Goal: Task Accomplishment & Management: Use online tool/utility

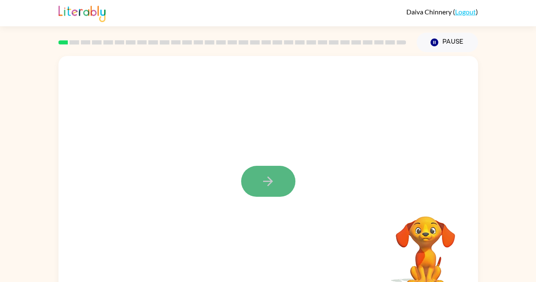
click at [270, 179] on icon "button" at bounding box center [268, 181] width 10 height 10
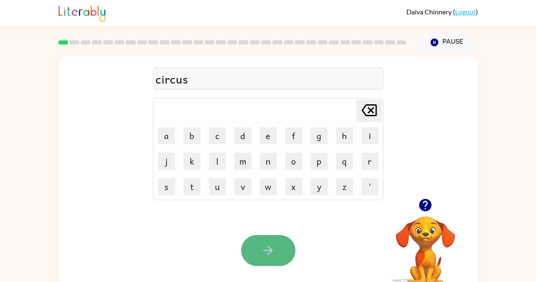
click at [274, 243] on icon "button" at bounding box center [268, 250] width 15 height 15
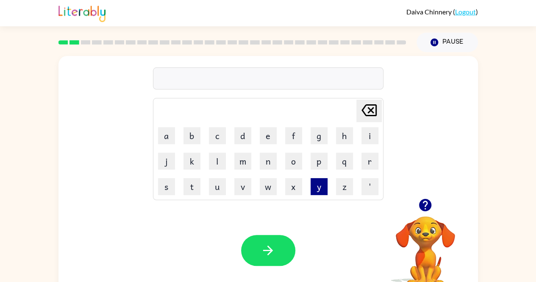
click at [318, 180] on button "y" at bounding box center [319, 186] width 17 height 17
click at [164, 131] on button "a" at bounding box center [166, 135] width 17 height 17
click at [270, 187] on button "w" at bounding box center [268, 186] width 17 height 17
click at [263, 157] on button "n" at bounding box center [268, 161] width 17 height 17
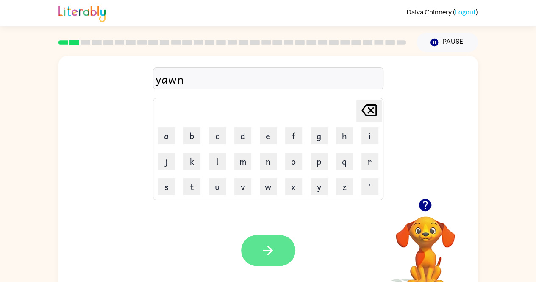
click at [276, 250] on button "button" at bounding box center [268, 250] width 54 height 31
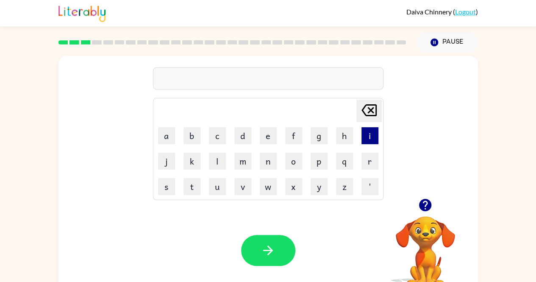
drag, startPoint x: 276, startPoint y: 250, endPoint x: 368, endPoint y: 134, distance: 148.1
click at [368, 134] on button "i" at bounding box center [370, 135] width 17 height 17
click at [373, 108] on icon "[PERSON_NAME] last character input" at bounding box center [369, 110] width 20 height 20
click at [263, 189] on button "w" at bounding box center [268, 186] width 17 height 17
click at [372, 136] on button "i" at bounding box center [370, 135] width 17 height 17
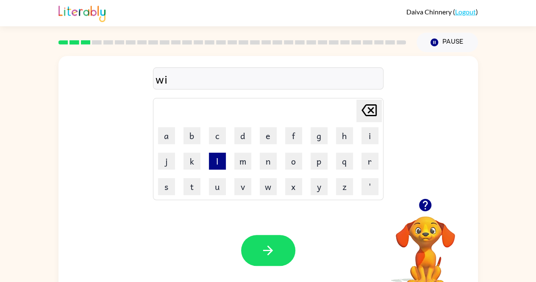
click at [218, 166] on button "l" at bounding box center [217, 161] width 17 height 17
click at [249, 132] on button "d" at bounding box center [242, 135] width 17 height 17
click at [295, 129] on button "f" at bounding box center [293, 135] width 17 height 17
click at [368, 128] on button "i" at bounding box center [370, 135] width 17 height 17
drag, startPoint x: 372, startPoint y: 156, endPoint x: 336, endPoint y: 140, distance: 39.8
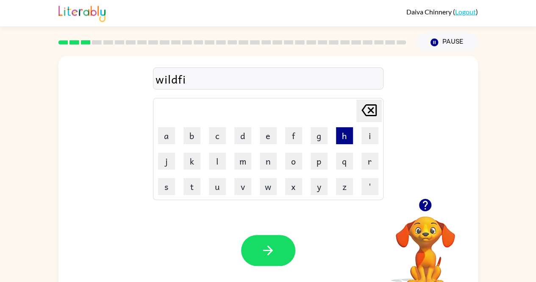
click at [339, 141] on tbody "[PERSON_NAME] last character input a b c d e f g h i j k l m n o p q r s t u v …" at bounding box center [268, 149] width 228 height 100
click at [271, 139] on button "e" at bounding box center [268, 135] width 17 height 17
click at [369, 109] on icon at bounding box center [369, 110] width 15 height 12
click at [376, 158] on button "r" at bounding box center [370, 161] width 17 height 17
click at [271, 136] on button "e" at bounding box center [268, 135] width 17 height 17
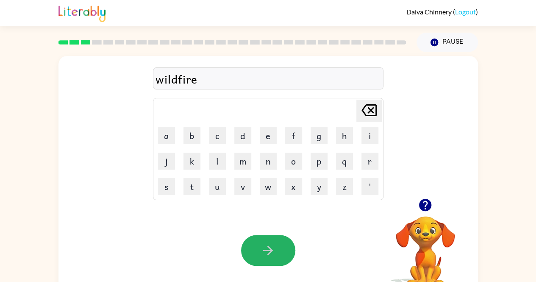
drag, startPoint x: 267, startPoint y: 253, endPoint x: 261, endPoint y: 253, distance: 5.5
click at [261, 253] on icon "button" at bounding box center [268, 250] width 15 height 15
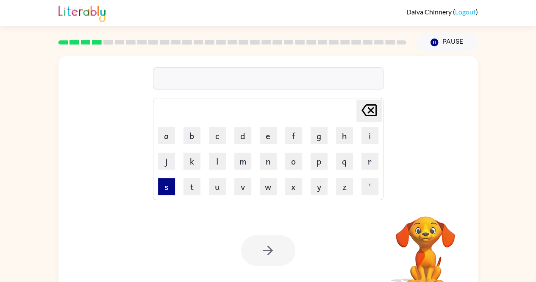
click at [164, 191] on button "s" at bounding box center [166, 186] width 17 height 17
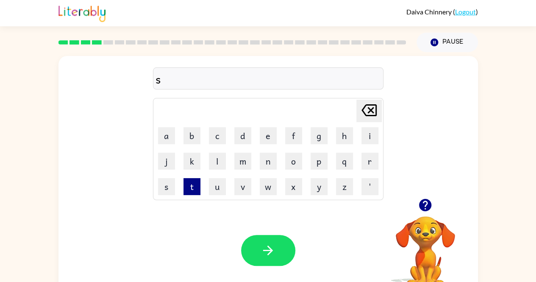
click at [188, 188] on button "t" at bounding box center [192, 186] width 17 height 17
click at [371, 164] on button "r" at bounding box center [370, 161] width 17 height 17
click at [292, 156] on button "o" at bounding box center [293, 161] width 17 height 17
click at [215, 159] on button "l" at bounding box center [217, 161] width 17 height 17
drag, startPoint x: 192, startPoint y: 156, endPoint x: 117, endPoint y: 150, distance: 75.6
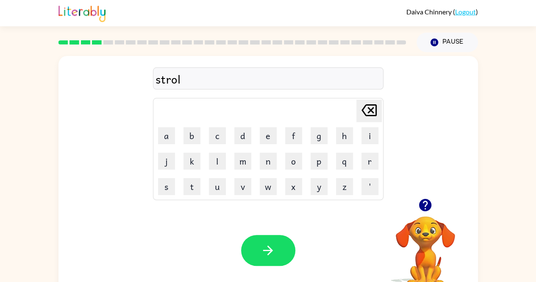
click at [117, 150] on div "strol Delete Delete last character input a b c d e f g h i j k l m n o p q r s …" at bounding box center [268, 127] width 420 height 142
click at [192, 161] on button "k" at bounding box center [192, 161] width 17 height 17
click at [372, 102] on icon "[PERSON_NAME] last character input" at bounding box center [369, 110] width 20 height 20
click at [195, 161] on button "k" at bounding box center [192, 161] width 17 height 17
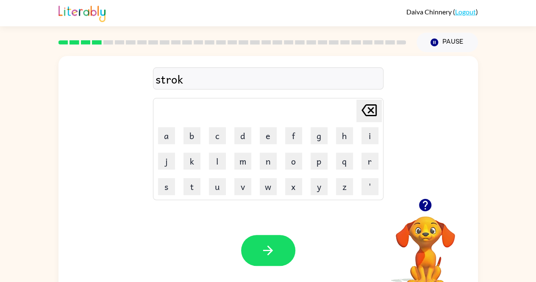
click at [265, 225] on div "Your browser must support playing .mp4 files to use Literably. Please try using…" at bounding box center [268, 250] width 420 height 95
click at [255, 260] on button "button" at bounding box center [268, 250] width 54 height 31
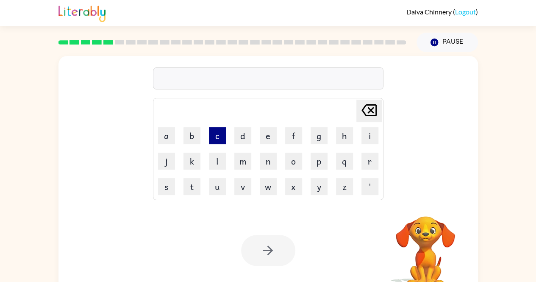
click at [217, 136] on button "c" at bounding box center [217, 135] width 17 height 17
click at [368, 159] on button "r" at bounding box center [370, 161] width 17 height 17
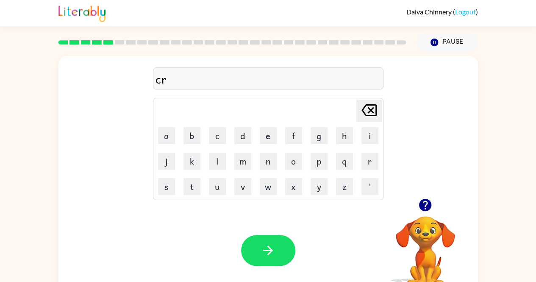
click at [370, 107] on icon "[PERSON_NAME] last character input" at bounding box center [369, 110] width 20 height 20
click at [214, 189] on button "u" at bounding box center [217, 186] width 17 height 17
click at [370, 156] on button "r" at bounding box center [370, 161] width 17 height 17
click at [169, 131] on button "a" at bounding box center [166, 135] width 17 height 17
click at [164, 165] on button "j" at bounding box center [166, 161] width 17 height 17
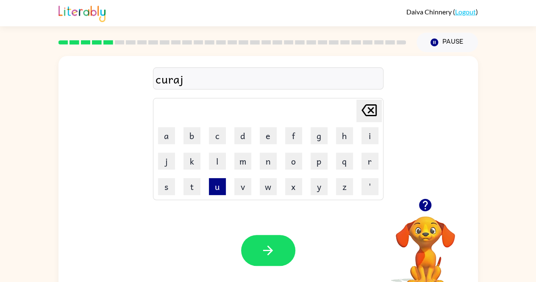
click at [215, 188] on button "u" at bounding box center [217, 186] width 17 height 17
click at [167, 185] on button "s" at bounding box center [166, 186] width 17 height 17
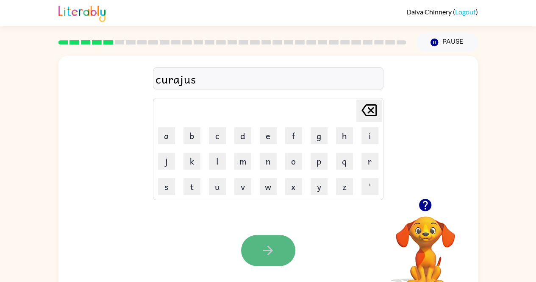
click at [266, 253] on icon "button" at bounding box center [268, 250] width 15 height 15
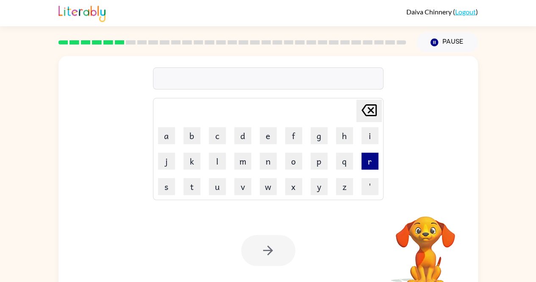
click at [369, 156] on button "r" at bounding box center [370, 161] width 17 height 17
click at [267, 135] on button "e" at bounding box center [268, 135] width 17 height 17
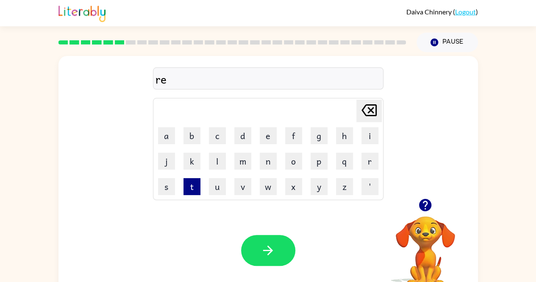
click at [192, 184] on button "t" at bounding box center [192, 186] width 17 height 17
click at [364, 161] on button "r" at bounding box center [370, 161] width 17 height 17
click at [367, 108] on icon "[PERSON_NAME] last character input" at bounding box center [369, 110] width 20 height 20
click at [371, 136] on button "i" at bounding box center [370, 135] width 17 height 17
click at [370, 155] on button "r" at bounding box center [370, 161] width 17 height 17
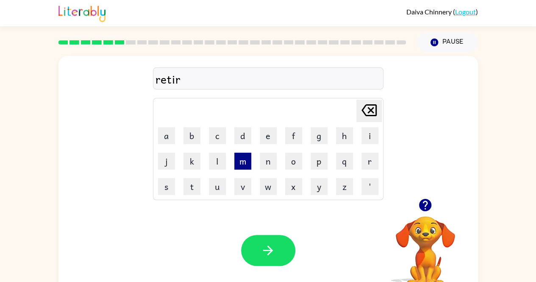
click at [243, 164] on button "m" at bounding box center [242, 161] width 17 height 17
click at [243, 160] on button "m" at bounding box center [242, 161] width 17 height 17
click at [370, 106] on icon "[PERSON_NAME] last character input" at bounding box center [369, 110] width 20 height 20
click at [265, 130] on button "e" at bounding box center [268, 135] width 17 height 17
click at [269, 162] on button "n" at bounding box center [268, 161] width 17 height 17
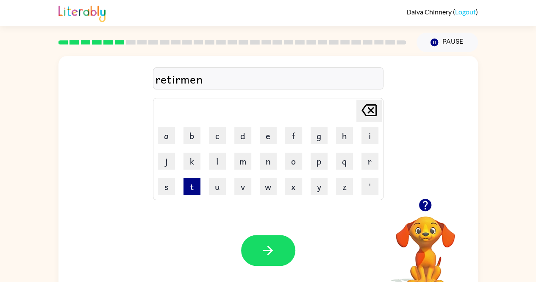
click at [189, 187] on button "t" at bounding box center [192, 186] width 17 height 17
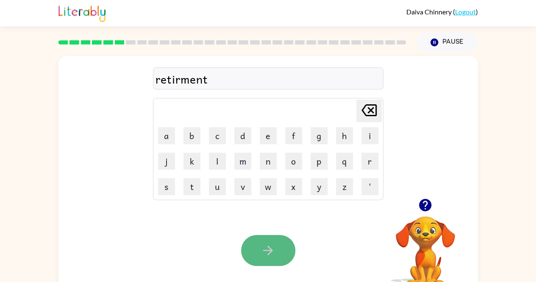
click at [272, 249] on icon "button" at bounding box center [268, 250] width 15 height 15
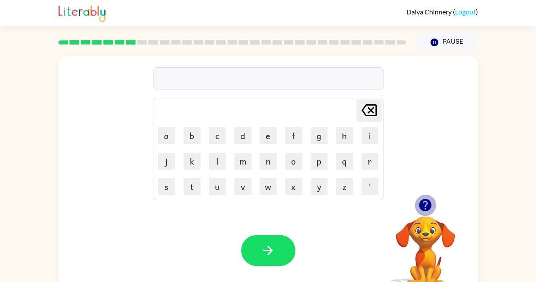
click at [426, 200] on icon "button" at bounding box center [425, 205] width 12 height 12
drag, startPoint x: 428, startPoint y: 196, endPoint x: 318, endPoint y: 221, distance: 112.6
click at [318, 221] on div "Your browser must support playing .mp4 files to use Literably. Please try using…" at bounding box center [268, 250] width 420 height 95
drag, startPoint x: 428, startPoint y: 202, endPoint x: 222, endPoint y: 219, distance: 206.3
click at [222, 219] on div "Your browser must support playing .mp4 files to use Literably. Please try using…" at bounding box center [268, 250] width 420 height 95
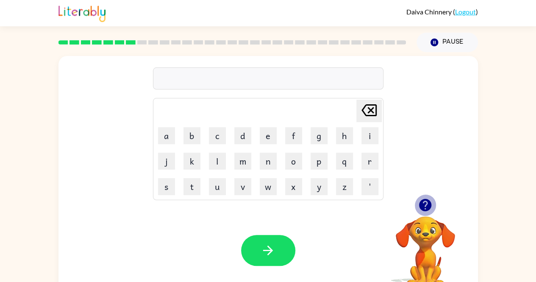
click at [421, 204] on icon "button" at bounding box center [425, 205] width 12 height 12
click at [188, 189] on button "t" at bounding box center [192, 186] width 17 height 17
click at [367, 140] on button "i" at bounding box center [370, 135] width 17 height 17
click at [217, 138] on button "c" at bounding box center [217, 135] width 17 height 17
click at [214, 165] on button "l" at bounding box center [217, 161] width 17 height 17
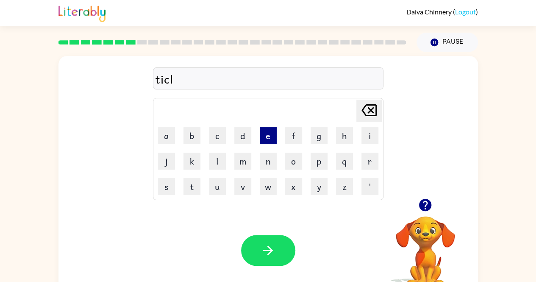
click at [269, 136] on button "e" at bounding box center [268, 135] width 17 height 17
click at [374, 104] on icon "[PERSON_NAME] last character input" at bounding box center [369, 110] width 20 height 20
click at [219, 133] on button "c" at bounding box center [217, 135] width 17 height 17
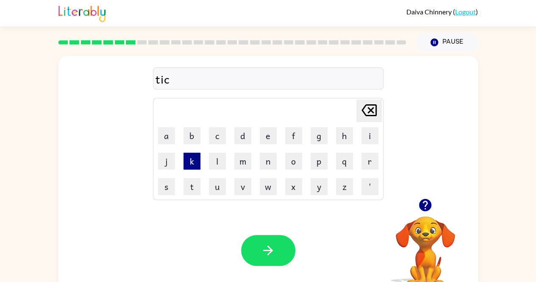
click at [194, 163] on button "k" at bounding box center [192, 161] width 17 height 17
click at [223, 160] on button "l" at bounding box center [217, 161] width 17 height 17
click at [260, 123] on td "e" at bounding box center [268, 135] width 25 height 25
click at [269, 131] on button "e" at bounding box center [268, 135] width 17 height 17
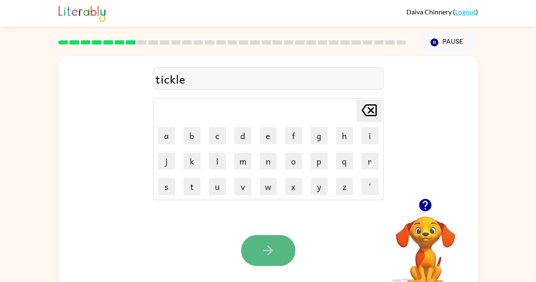
click at [268, 246] on icon "button" at bounding box center [268, 250] width 10 height 10
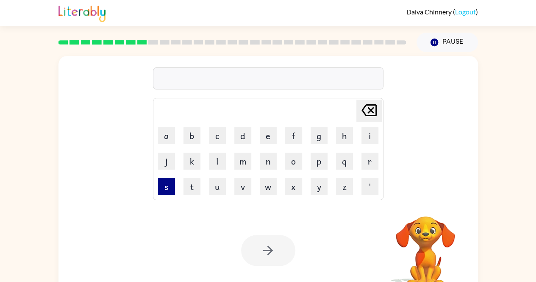
click at [166, 188] on button "s" at bounding box center [166, 186] width 17 height 17
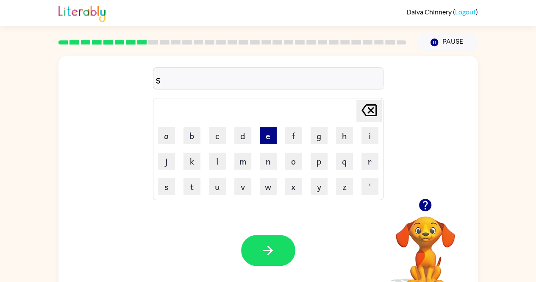
click at [266, 136] on button "e" at bounding box center [268, 135] width 17 height 17
click at [427, 204] on icon "button" at bounding box center [425, 205] width 15 height 15
click at [317, 165] on button "p" at bounding box center [319, 161] width 17 height 17
click at [267, 139] on button "e" at bounding box center [268, 135] width 17 height 17
click at [213, 144] on button "c" at bounding box center [217, 135] width 17 height 17
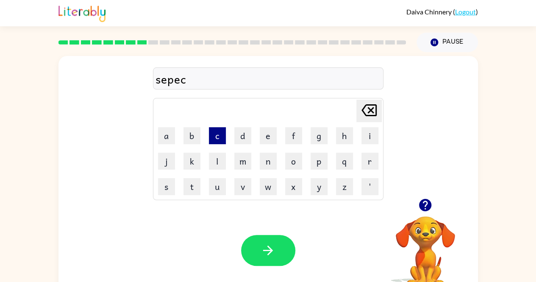
type button "c"
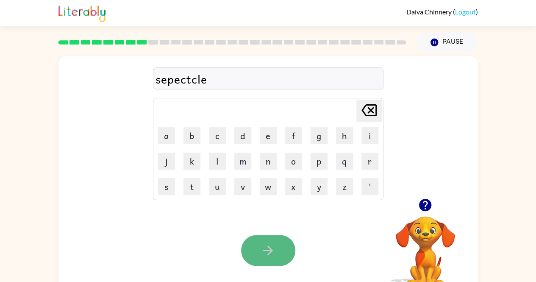
click at [254, 256] on button "button" at bounding box center [268, 250] width 54 height 31
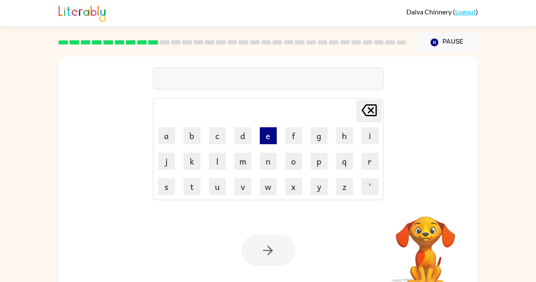
drag, startPoint x: 254, startPoint y: 256, endPoint x: 271, endPoint y: 134, distance: 123.7
click at [369, 164] on button "r" at bounding box center [370, 161] width 17 height 17
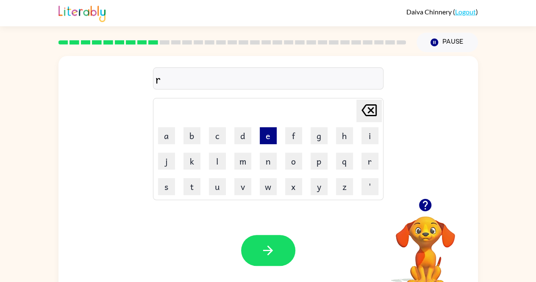
click at [267, 138] on button "e" at bounding box center [268, 135] width 17 height 17
click at [295, 135] on button "f" at bounding box center [293, 135] width 17 height 17
click at [291, 161] on button "o" at bounding box center [293, 161] width 17 height 17
click at [370, 161] on button "r" at bounding box center [370, 161] width 17 height 17
click at [269, 137] on button "e" at bounding box center [268, 135] width 17 height 17
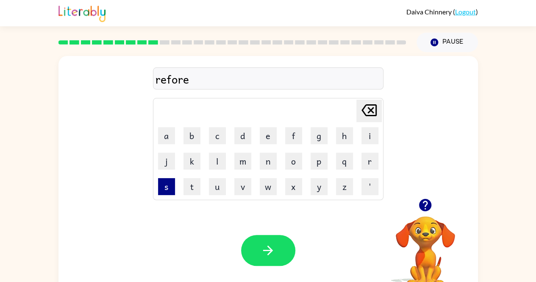
click at [167, 192] on button "s" at bounding box center [166, 186] width 17 height 17
click at [194, 180] on button "t" at bounding box center [192, 186] width 17 height 17
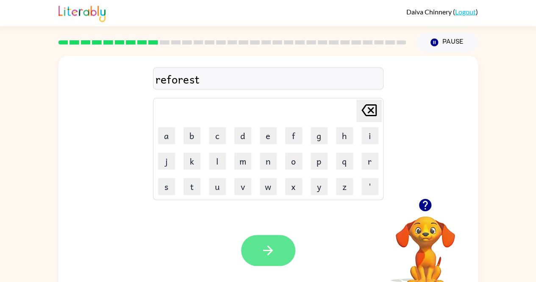
click at [268, 253] on icon "button" at bounding box center [268, 250] width 10 height 10
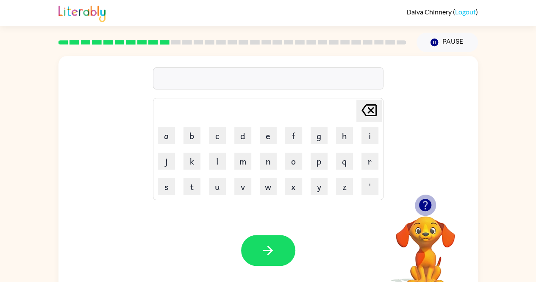
click at [423, 204] on icon "button" at bounding box center [425, 205] width 12 height 12
click at [317, 161] on button "p" at bounding box center [319, 161] width 17 height 17
click at [372, 162] on button "r" at bounding box center [370, 161] width 17 height 17
click at [268, 139] on button "e" at bounding box center [268, 135] width 17 height 17
click at [347, 127] on button "h" at bounding box center [344, 135] width 17 height 17
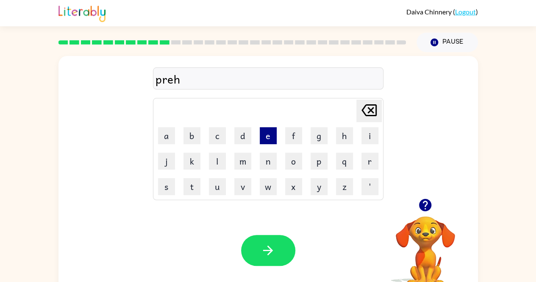
click at [262, 136] on button "e" at bounding box center [268, 135] width 17 height 17
click at [167, 136] on button "a" at bounding box center [166, 135] width 17 height 17
click at [187, 181] on button "t" at bounding box center [192, 186] width 17 height 17
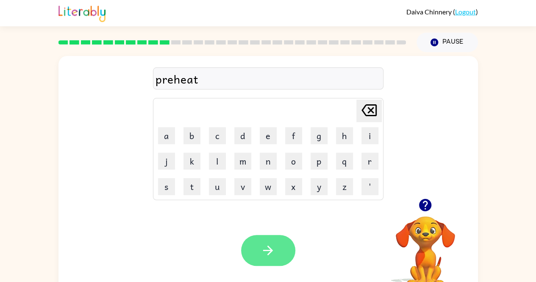
click at [259, 243] on button "button" at bounding box center [268, 250] width 54 height 31
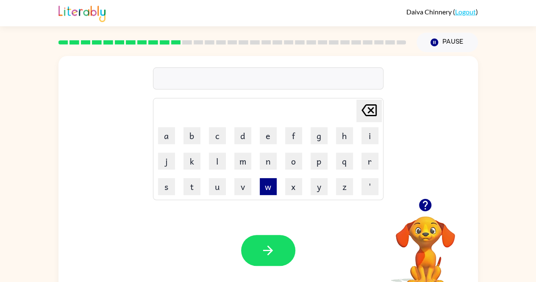
click at [264, 185] on button "w" at bounding box center [268, 186] width 17 height 17
click at [370, 135] on button "i" at bounding box center [370, 135] width 17 height 17
click at [170, 183] on button "s" at bounding box center [166, 186] width 17 height 17
click at [266, 134] on button "e" at bounding box center [268, 135] width 17 height 17
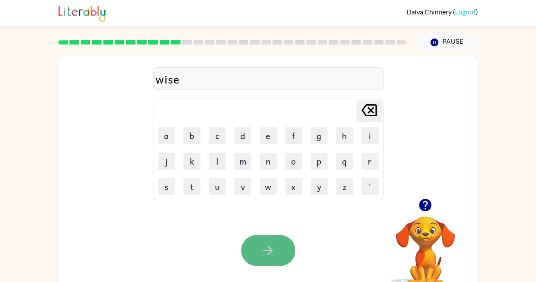
click at [272, 239] on button "button" at bounding box center [268, 250] width 54 height 31
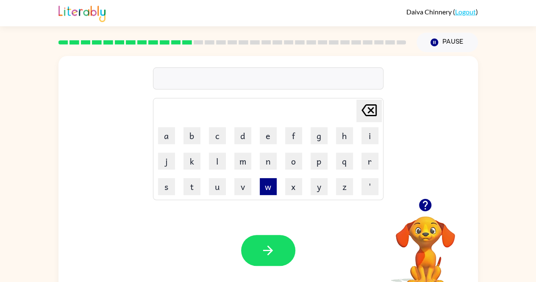
click at [273, 187] on button "w" at bounding box center [268, 186] width 17 height 17
click at [163, 132] on button "a" at bounding box center [166, 135] width 17 height 17
click at [220, 160] on button "l" at bounding box center [217, 161] width 17 height 17
click at [268, 136] on button "e" at bounding box center [268, 135] width 17 height 17
click at [190, 136] on button "b" at bounding box center [192, 135] width 17 height 17
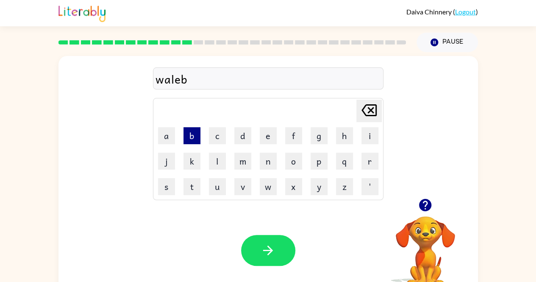
type button "b"
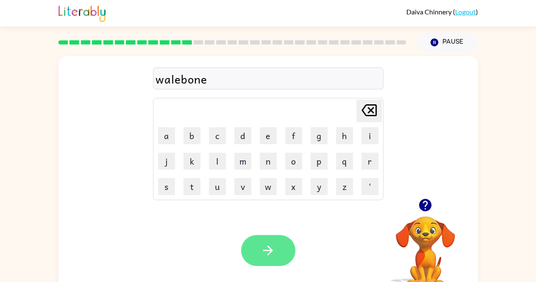
click at [267, 254] on icon "button" at bounding box center [268, 250] width 15 height 15
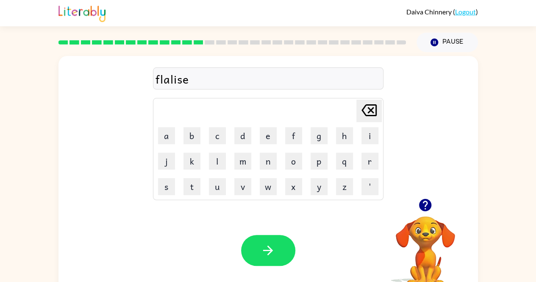
drag, startPoint x: 275, startPoint y: 260, endPoint x: 272, endPoint y: 266, distance: 6.1
click at [272, 266] on div "Your browser must support playing .mp4 files to use Literably. Please try using…" at bounding box center [268, 250] width 420 height 95
click at [271, 242] on button "button" at bounding box center [268, 250] width 54 height 31
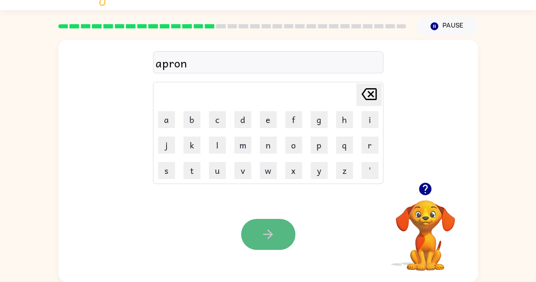
click at [266, 247] on button "button" at bounding box center [268, 234] width 54 height 31
click at [264, 242] on button "button" at bounding box center [268, 234] width 54 height 31
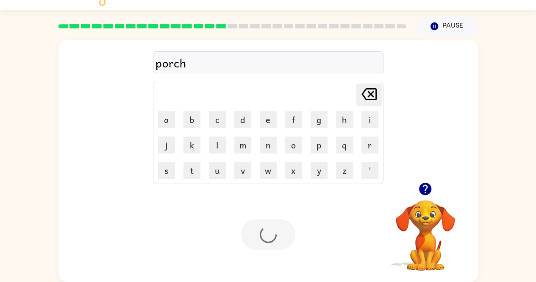
click at [265, 242] on div at bounding box center [268, 234] width 54 height 31
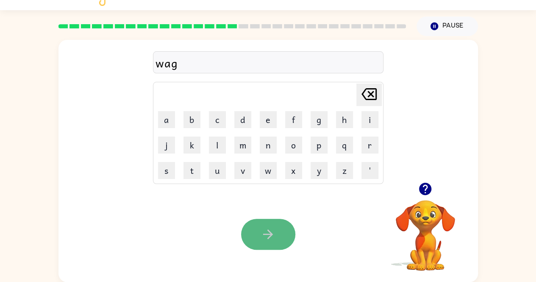
click at [264, 242] on button "button" at bounding box center [268, 234] width 54 height 31
click at [262, 236] on icon "button" at bounding box center [268, 234] width 15 height 15
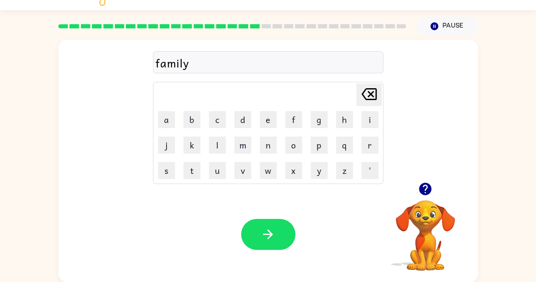
click at [262, 236] on icon "button" at bounding box center [268, 234] width 15 height 15
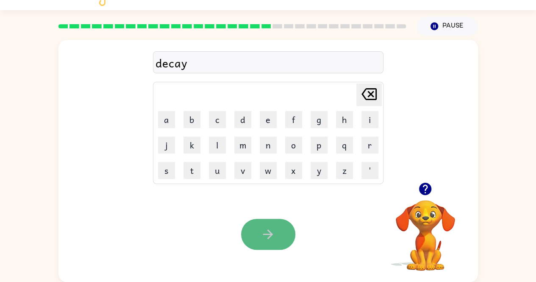
click at [259, 237] on button "button" at bounding box center [268, 234] width 54 height 31
click at [270, 237] on icon "button" at bounding box center [268, 234] width 10 height 10
click at [265, 231] on icon "button" at bounding box center [268, 234] width 15 height 15
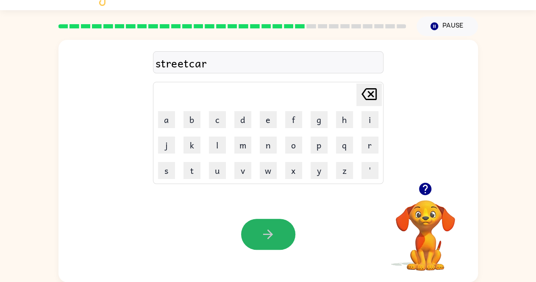
click at [265, 231] on icon "button" at bounding box center [268, 234] width 15 height 15
click at [265, 231] on div at bounding box center [268, 234] width 54 height 31
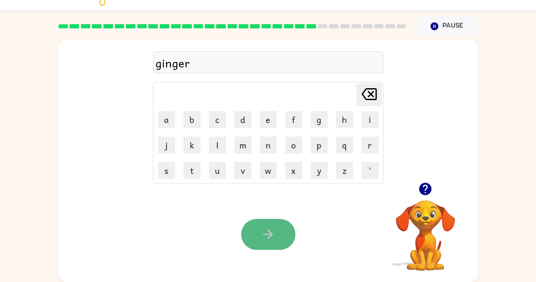
click at [267, 231] on icon "button" at bounding box center [268, 234] width 15 height 15
click at [275, 224] on button "button" at bounding box center [268, 234] width 54 height 31
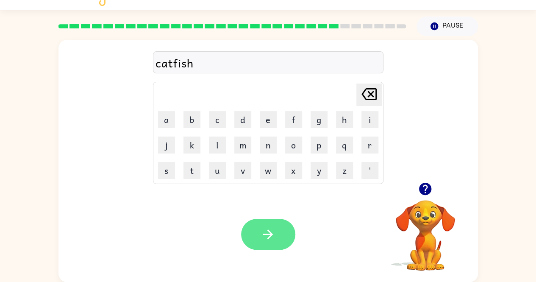
click at [268, 241] on icon "button" at bounding box center [268, 234] width 15 height 15
click at [272, 237] on icon "button" at bounding box center [268, 234] width 15 height 15
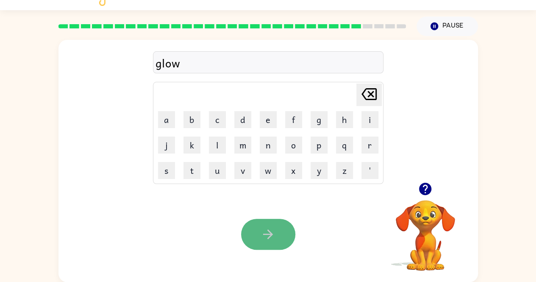
click at [275, 240] on icon "button" at bounding box center [268, 234] width 15 height 15
click at [274, 240] on icon "button" at bounding box center [268, 234] width 15 height 15
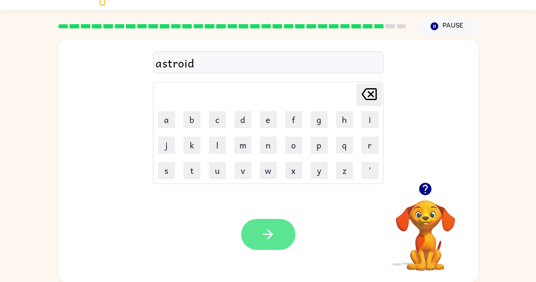
click at [274, 238] on icon "button" at bounding box center [268, 234] width 15 height 15
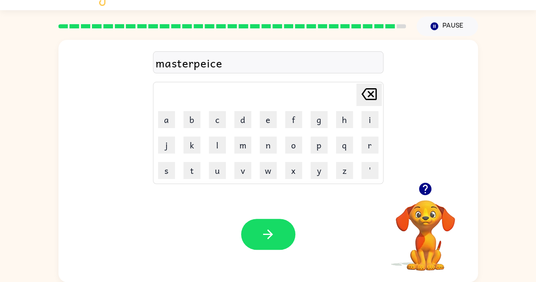
click at [275, 250] on div "Your browser must support playing .mp4 files to use Literably. Please try using…" at bounding box center [268, 233] width 420 height 95
click at [256, 234] on button "button" at bounding box center [268, 234] width 54 height 31
